Goal: Information Seeking & Learning: Learn about a topic

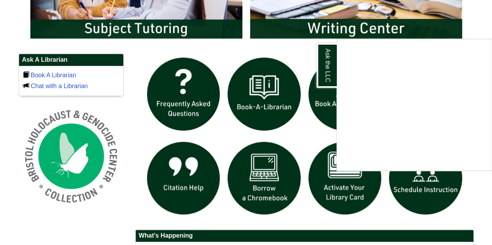
scroll to position [493, 0]
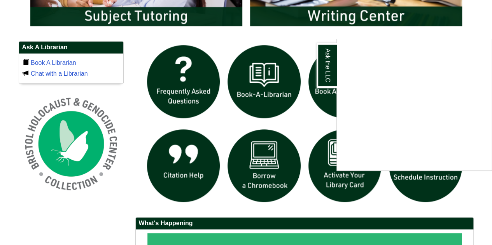
click at [302, 45] on div "Ask the LLC" at bounding box center [246, 122] width 492 height 245
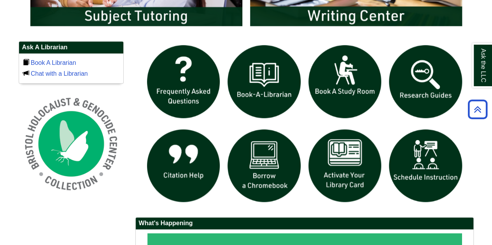
scroll to position [503, 0]
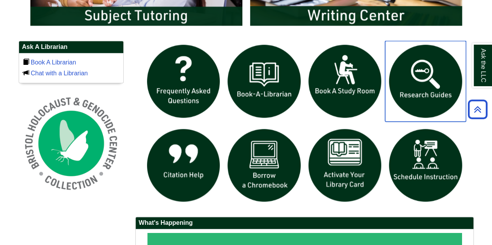
click at [408, 86] on img "slideshow" at bounding box center [425, 81] width 81 height 81
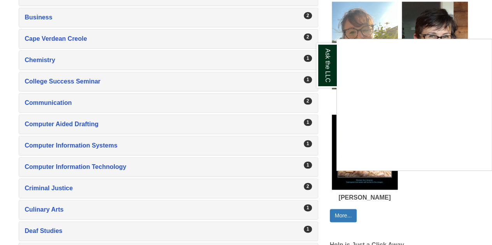
click at [0, 192] on div "Ask the LLC" at bounding box center [246, 122] width 492 height 245
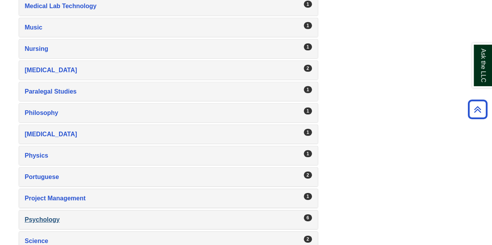
scroll to position [1115, 0]
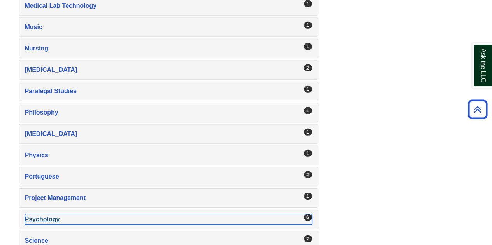
click at [37, 214] on div "Psychology , 6 guides" at bounding box center [168, 219] width 287 height 11
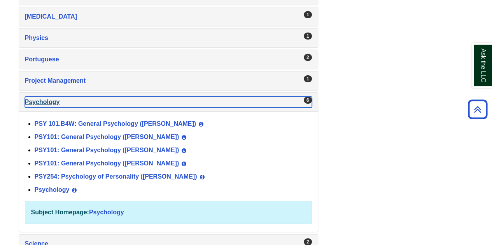
scroll to position [1233, 0]
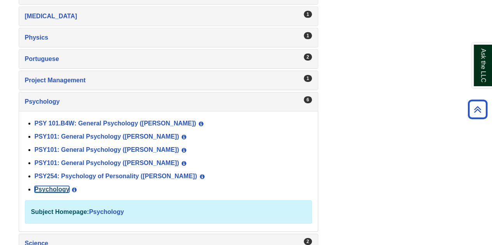
click at [47, 186] on link "Psychology" at bounding box center [52, 189] width 35 height 7
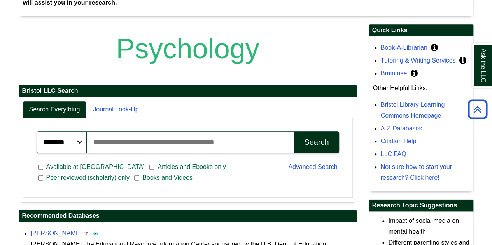
scroll to position [169, 0]
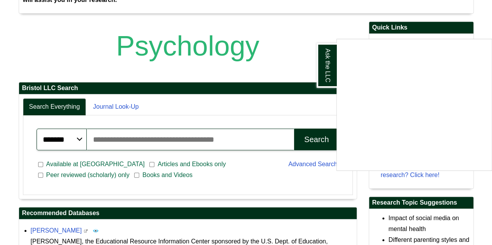
click at [1, 190] on div "Ask the LLC" at bounding box center [246, 122] width 492 height 245
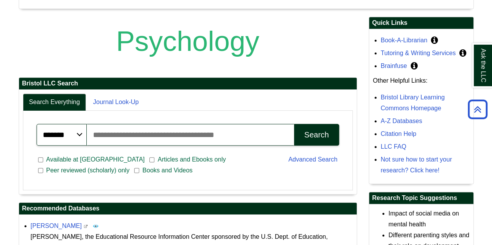
scroll to position [176, 0]
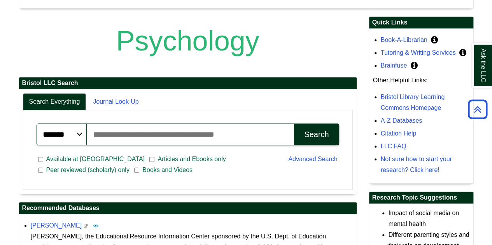
click at [1, 190] on body "Skip to Main Content Toggle navigation Home Access Services Access Services Pol…" at bounding box center [246, 248] width 492 height 848
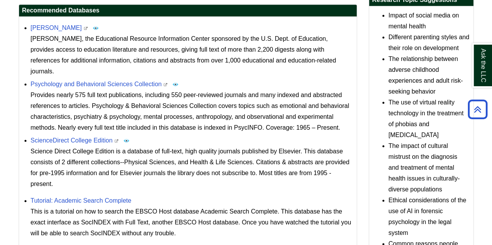
scroll to position [372, 0]
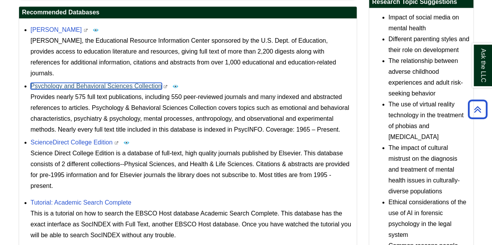
click at [132, 83] on link "Psychology and Behavioral Sciences Collection" at bounding box center [96, 86] width 131 height 7
